Goal: Information Seeking & Learning: Learn about a topic

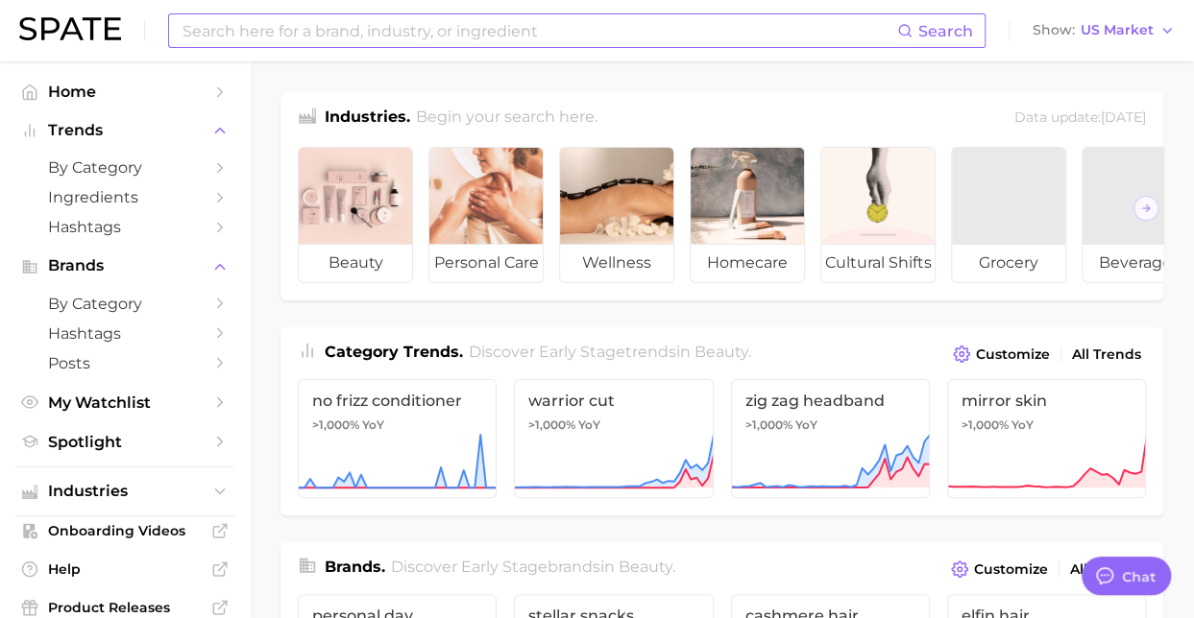
click at [338, 19] on input at bounding box center [539, 30] width 716 height 33
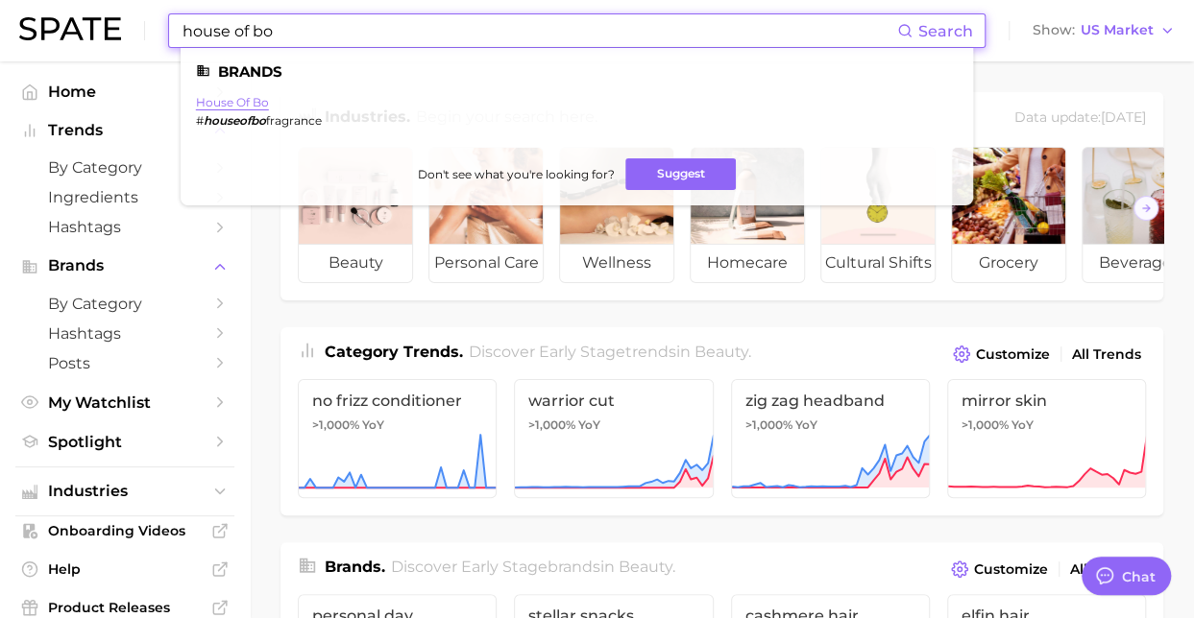
type input "house of bo"
click at [217, 107] on link "house of bo" at bounding box center [232, 102] width 73 height 14
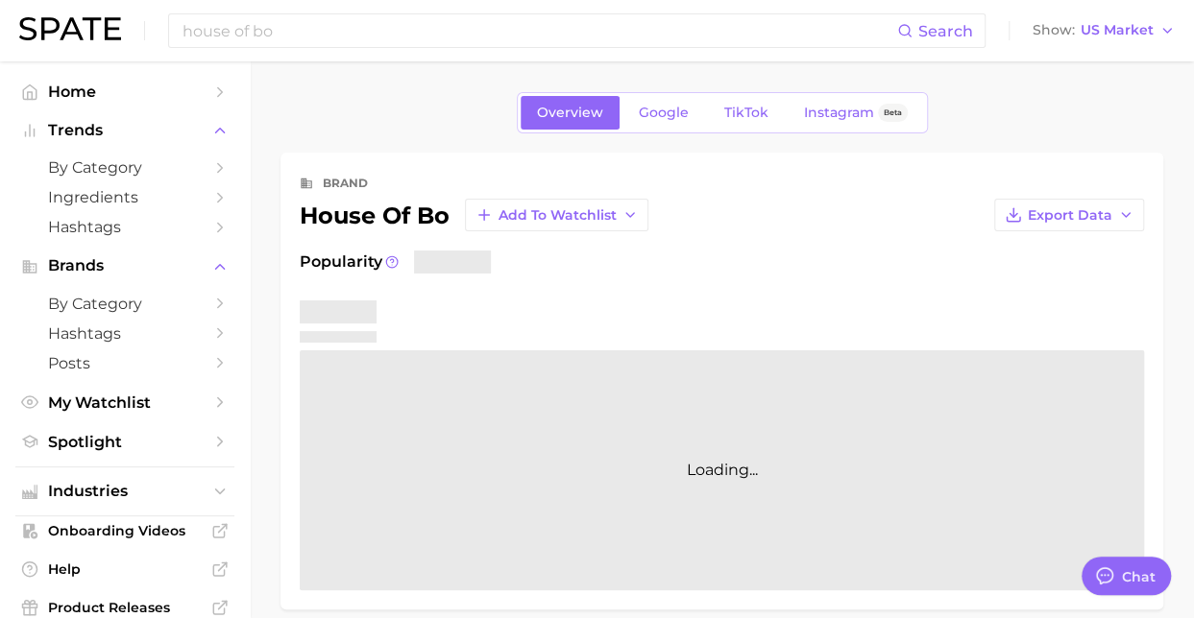
type textarea "x"
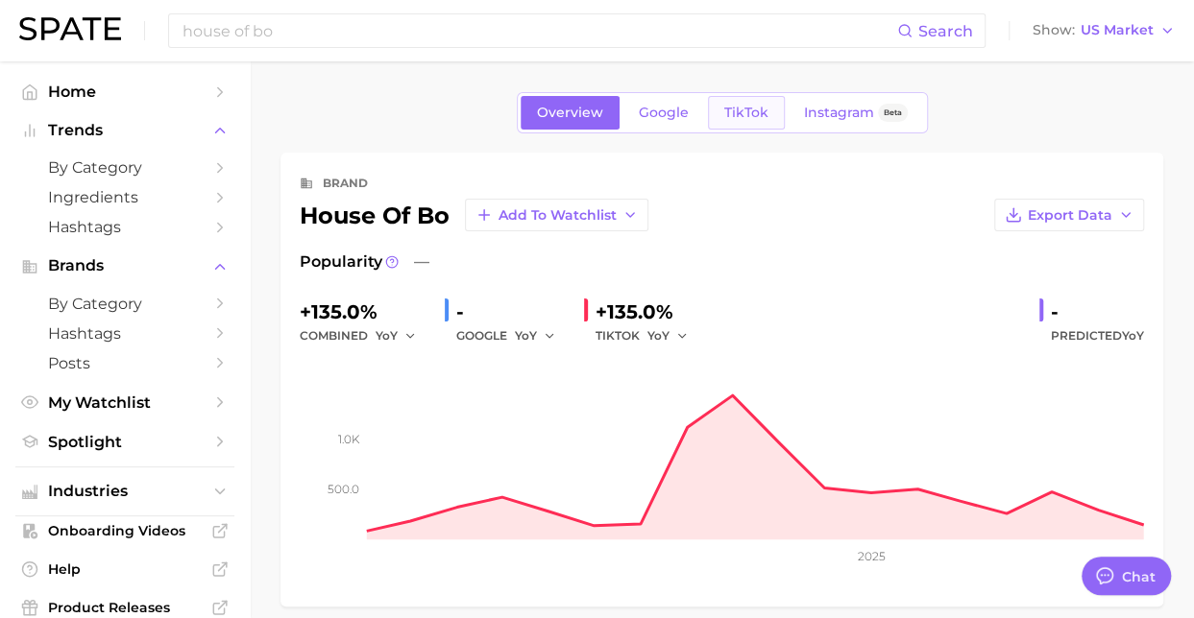
click at [758, 109] on span "TikTok" at bounding box center [746, 113] width 44 height 16
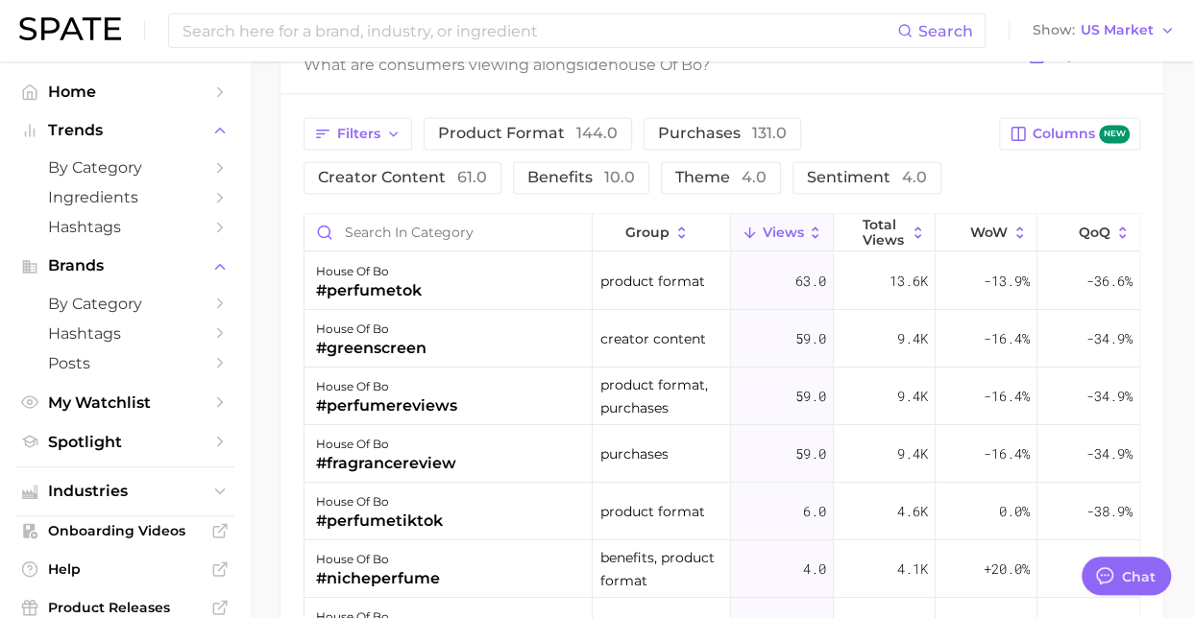
click at [791, 218] on button "Views" at bounding box center [782, 232] width 102 height 37
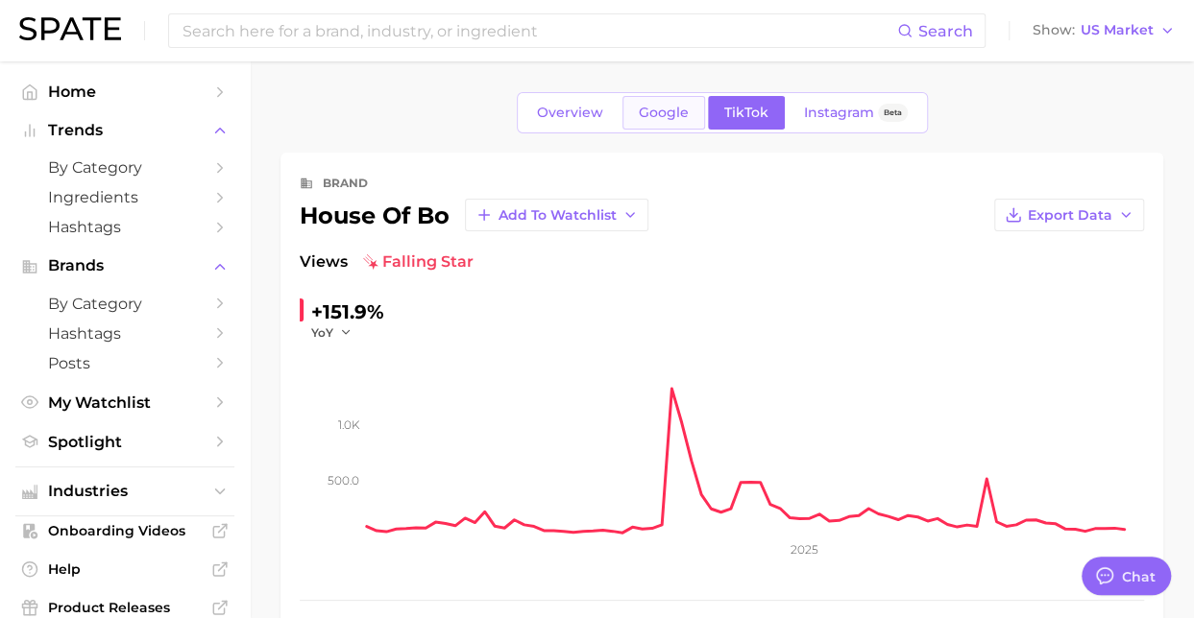
click at [670, 118] on span "Google" at bounding box center [664, 113] width 50 height 16
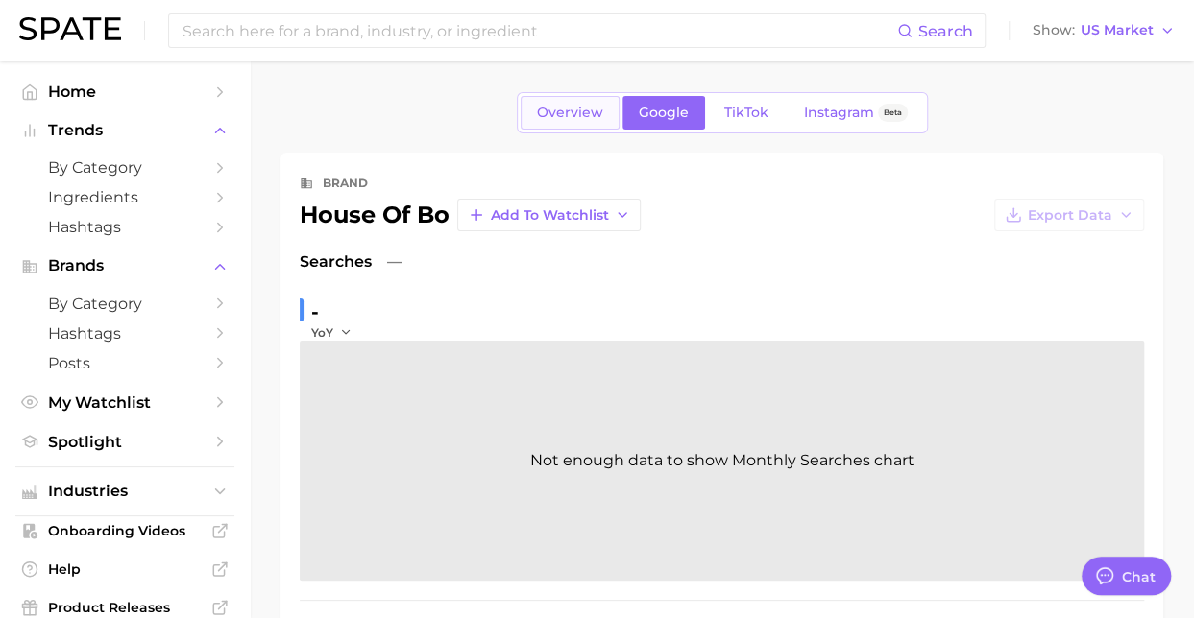
click at [586, 118] on span "Overview" at bounding box center [570, 113] width 66 height 16
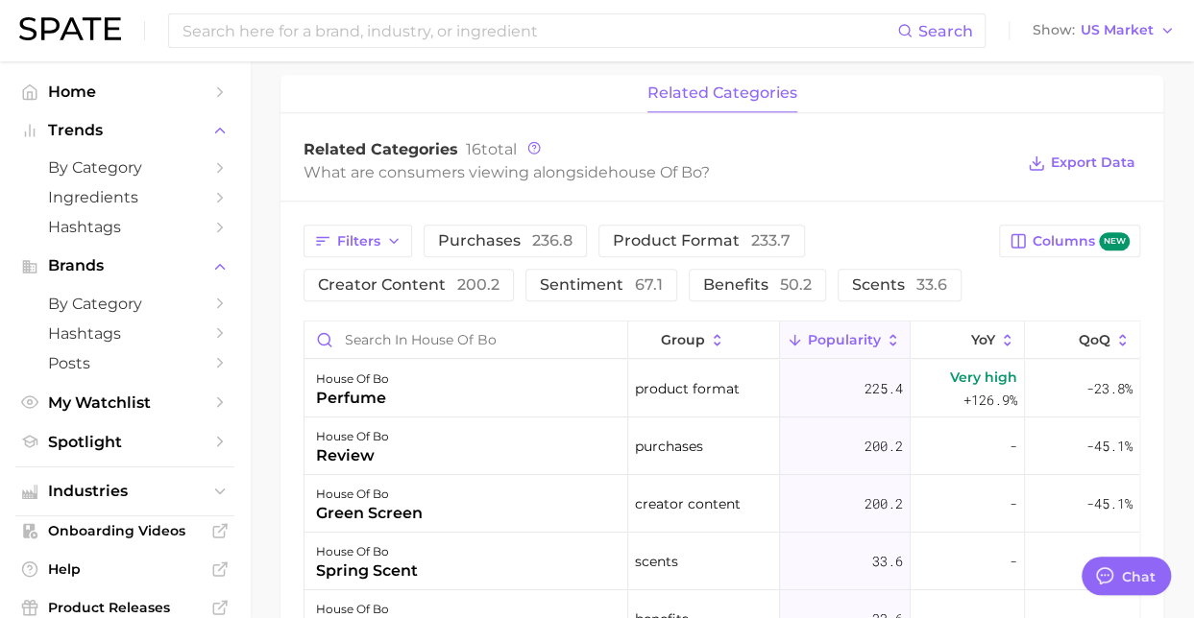
scroll to position [770, 0]
